Goal: Find specific page/section: Find specific page/section

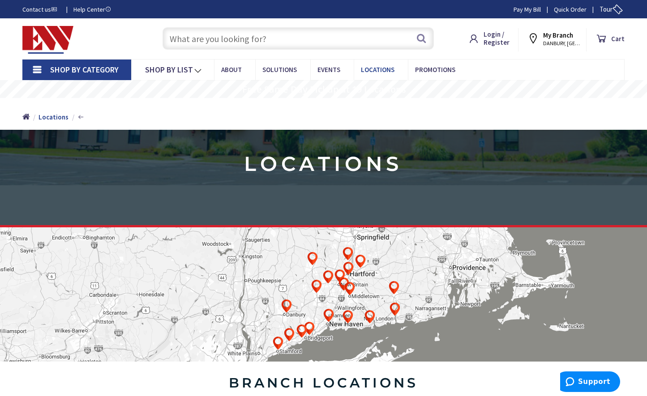
drag, startPoint x: 376, startPoint y: 73, endPoint x: 374, endPoint y: 69, distance: 5.0
click at [376, 73] on span "Locations" at bounding box center [378, 69] width 34 height 9
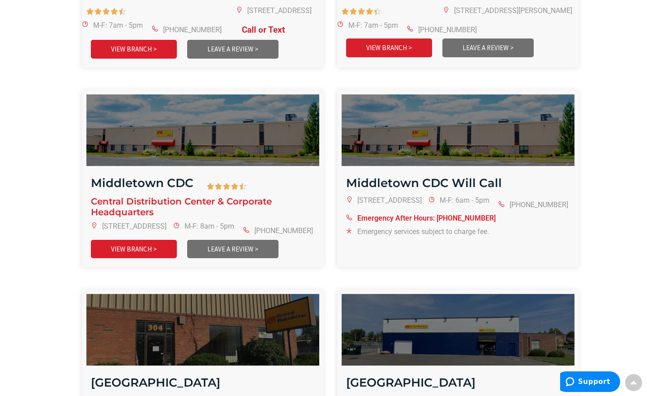
scroll to position [911, 0]
